Goal: Task Accomplishment & Management: Use online tool/utility

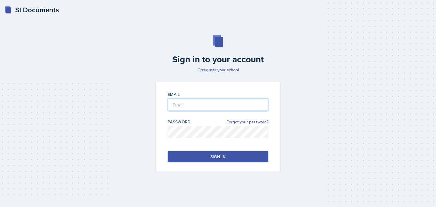
drag, startPoint x: 0, startPoint y: 0, endPoint x: 189, endPoint y: 106, distance: 216.5
click at [189, 106] on input "email" at bounding box center [217, 105] width 101 height 12
type input "[EMAIL_ADDRESS][DOMAIN_NAME]"
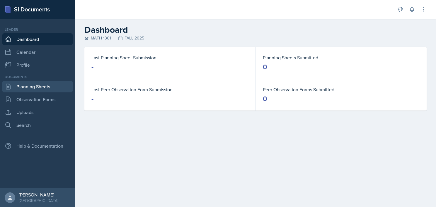
click at [42, 86] on link "Planning Sheets" at bounding box center [37, 87] width 70 height 12
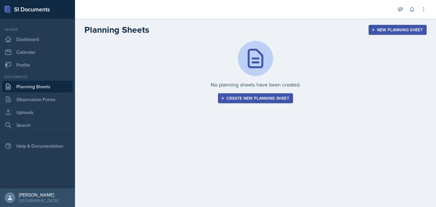
click at [396, 33] on button "New Planning Sheet" at bounding box center [397, 30] width 58 height 10
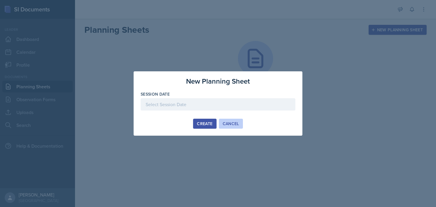
click at [231, 123] on div "Cancel" at bounding box center [231, 124] width 16 height 5
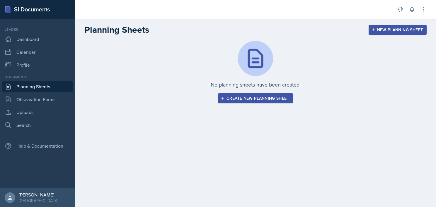
click at [241, 101] on div "Create new planning sheet" at bounding box center [255, 98] width 67 height 5
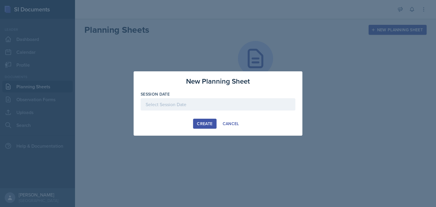
click at [230, 102] on div at bounding box center [218, 104] width 155 height 12
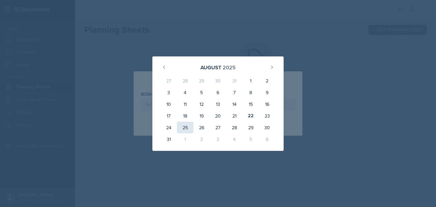
click at [187, 125] on div "25" at bounding box center [185, 128] width 16 height 12
type input "[DATE]"
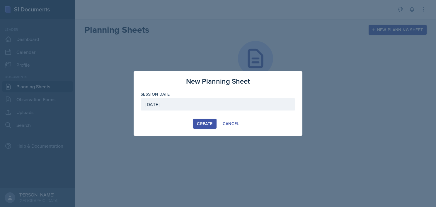
click at [201, 123] on div "Create" at bounding box center [205, 124] width 16 height 5
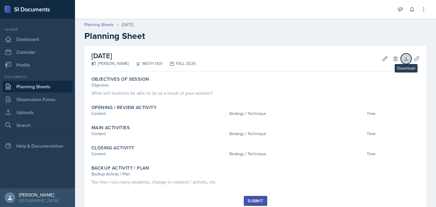
click at [401, 55] on button "Download" at bounding box center [406, 59] width 11 height 11
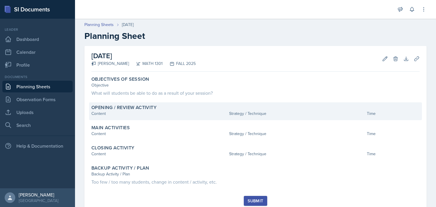
click at [150, 107] on label "Opening / Review Activity" at bounding box center [123, 108] width 65 height 6
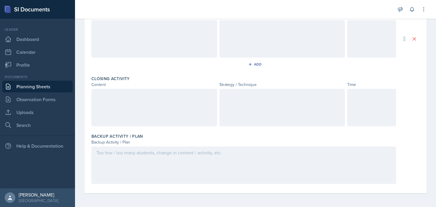
scroll to position [199, 0]
